Goal: Task Accomplishment & Management: Complete application form

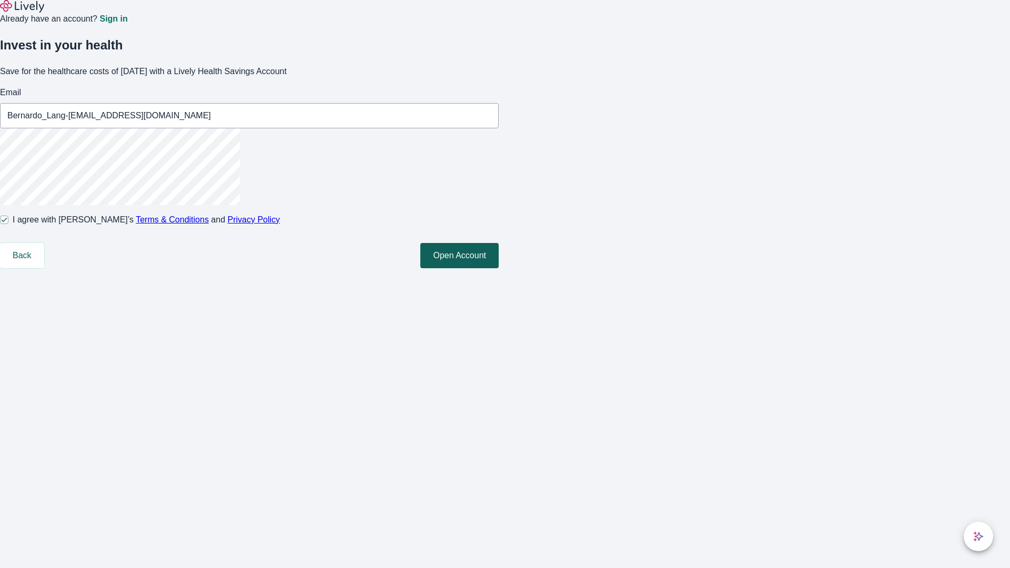
click at [498, 268] on button "Open Account" at bounding box center [459, 255] width 78 height 25
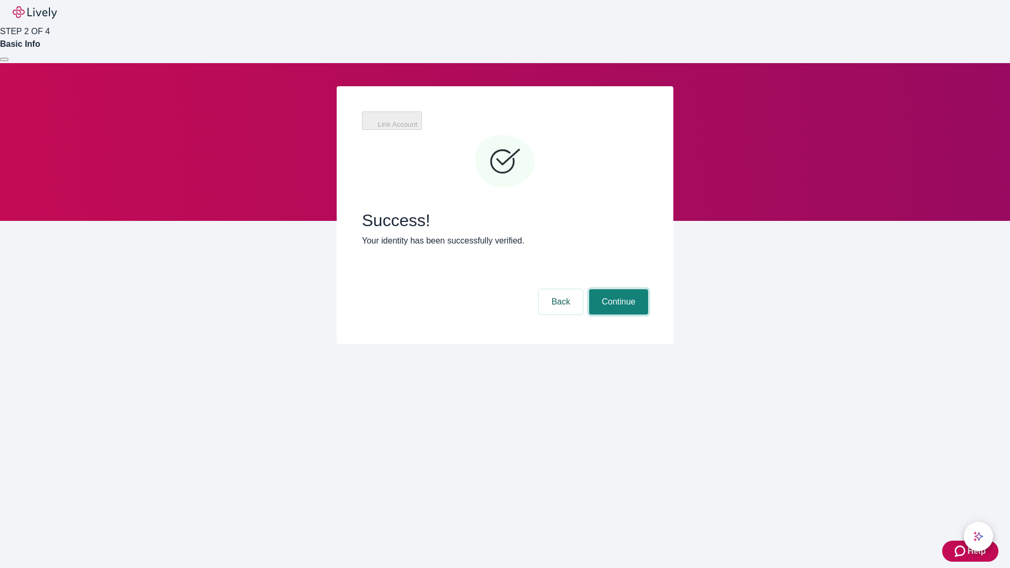
click at [617, 289] on button "Continue" at bounding box center [618, 301] width 59 height 25
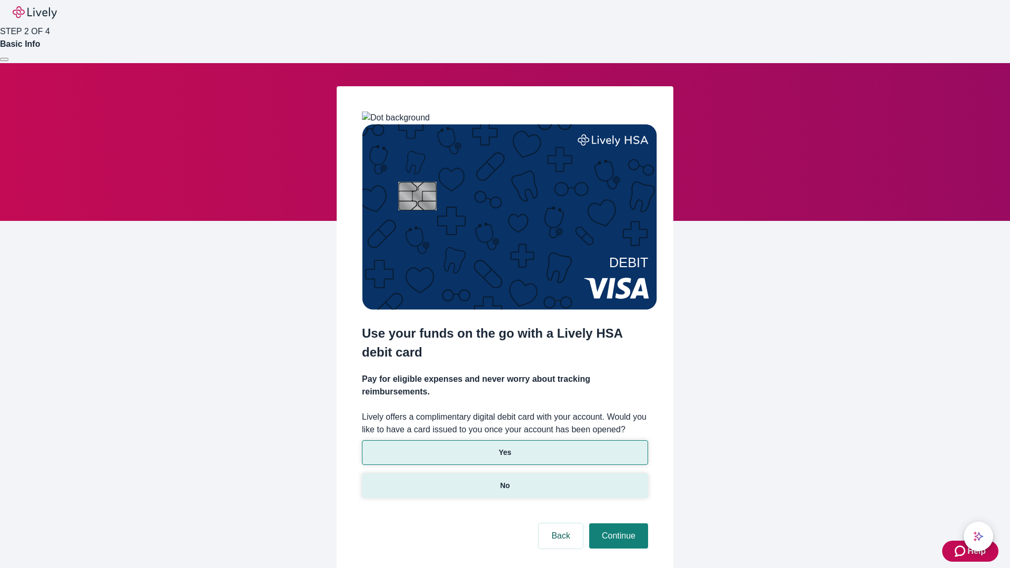
click at [504, 480] on p "No" at bounding box center [505, 485] width 10 height 11
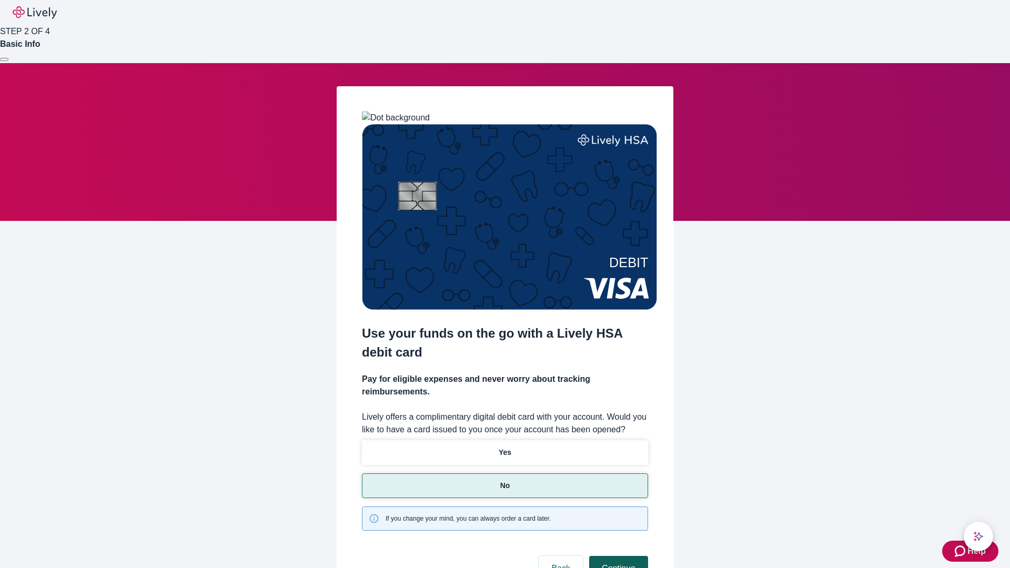
click at [617, 556] on button "Continue" at bounding box center [618, 568] width 59 height 25
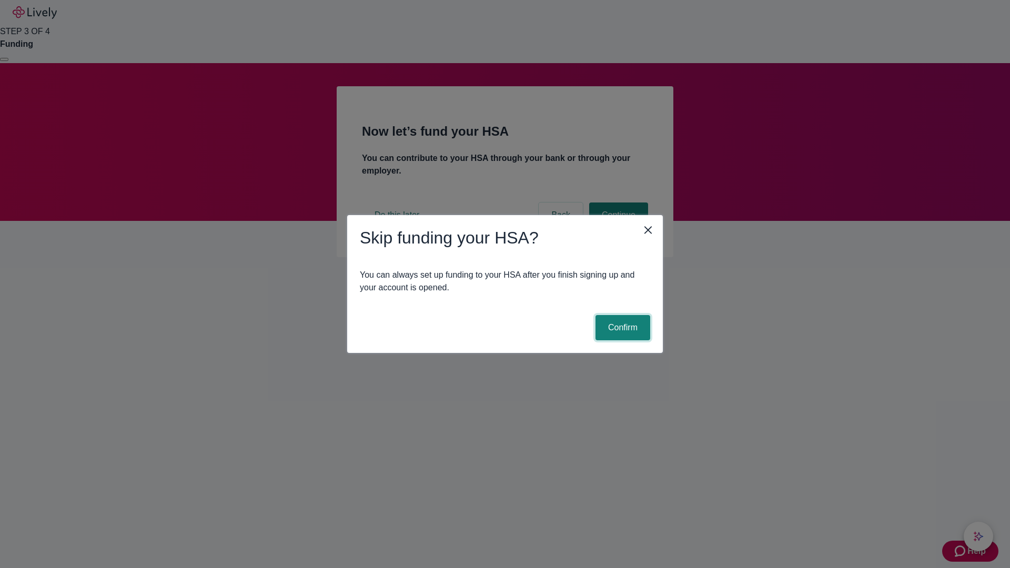
click at [621, 328] on button "Confirm" at bounding box center [622, 327] width 55 height 25
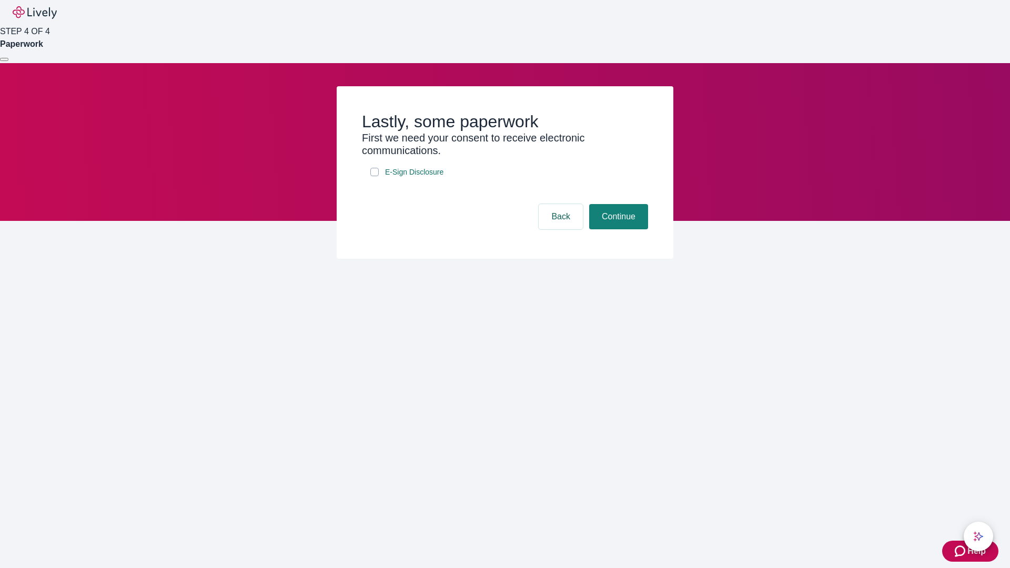
click at [4, 59] on div at bounding box center [4, 59] width 0 height 0
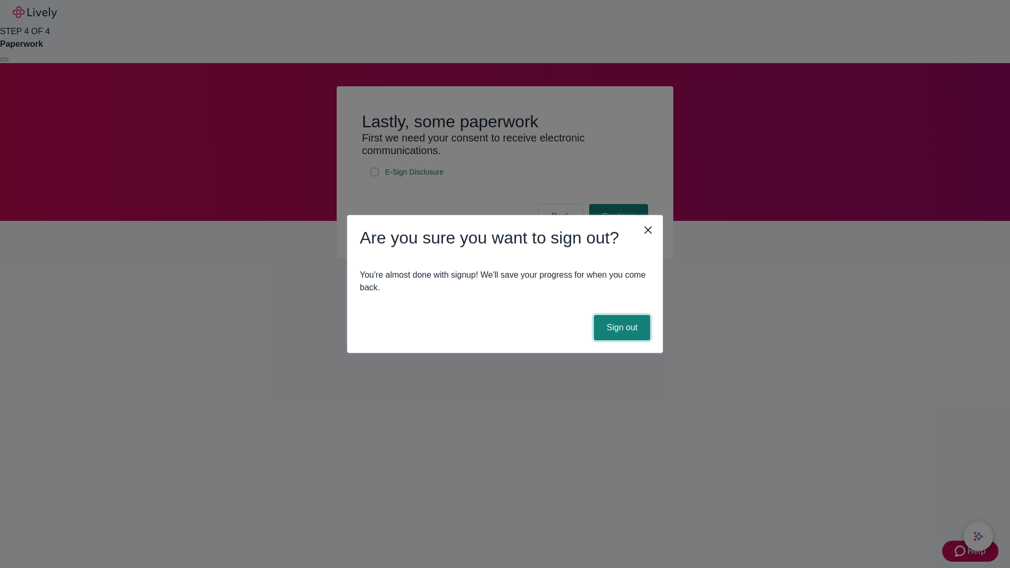
click at [621, 328] on button "Sign out" at bounding box center [622, 327] width 56 height 25
